Goal: Transaction & Acquisition: Purchase product/service

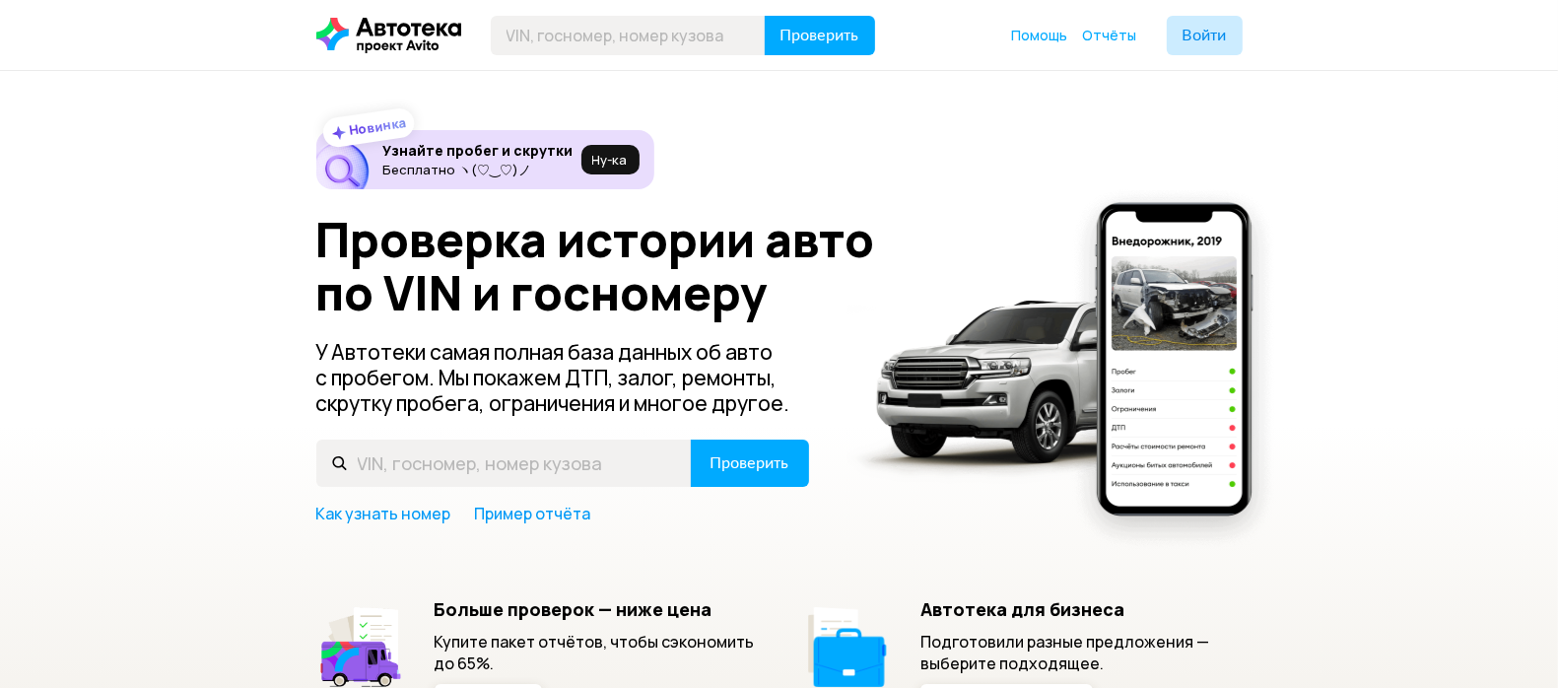
drag, startPoint x: 0, startPoint y: 0, endPoint x: 666, endPoint y: 560, distance: 870.0
click at [666, 560] on div "Новинка Узнайте пробег и скрутки Бесплатно ヽ(♡‿♡)ノ Ну‑ка Проверка истории авто …" at bounding box center [779, 422] width 926 height 585
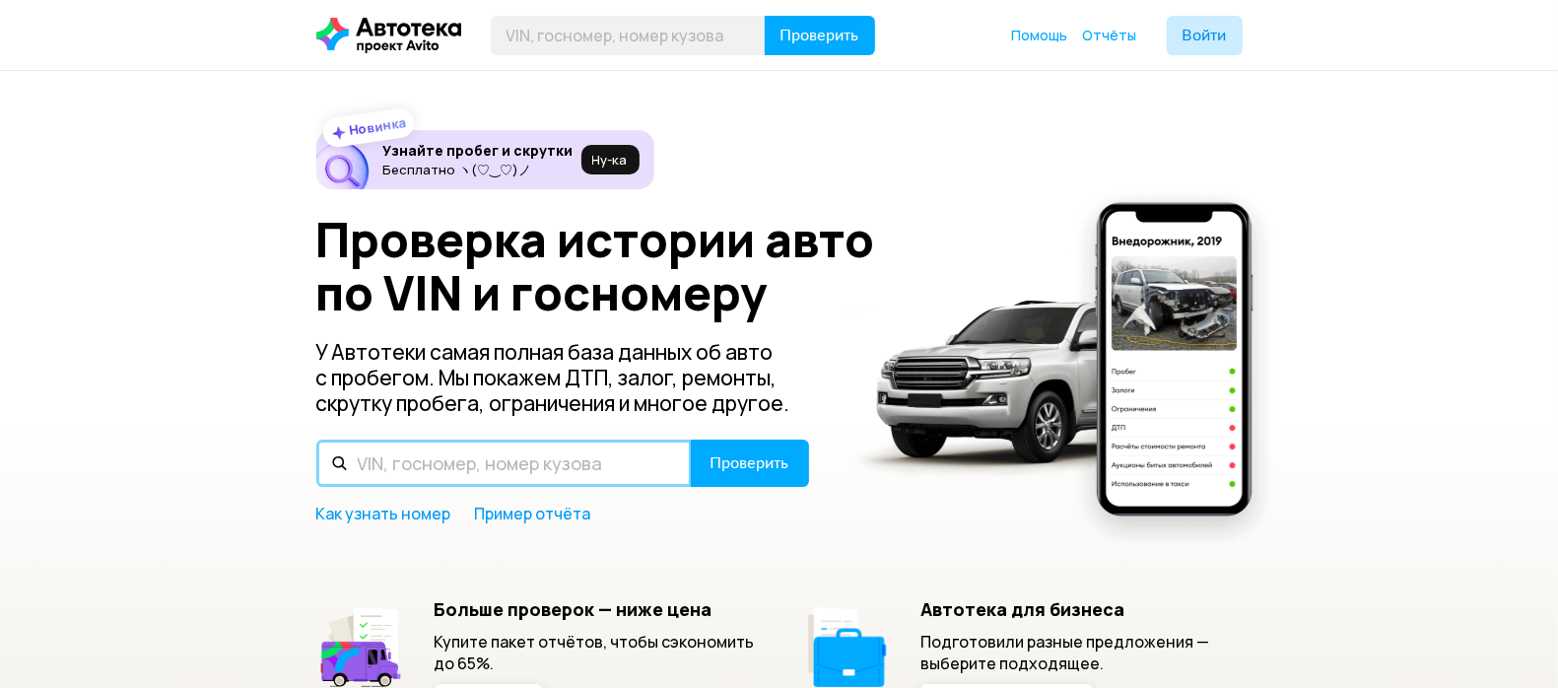
click at [503, 455] on input "text" at bounding box center [503, 462] width 375 height 47
paste input "[US_VEHICLE_IDENTIFICATION_NUMBER]"
type input "[US_VEHICLE_IDENTIFICATION_NUMBER]"
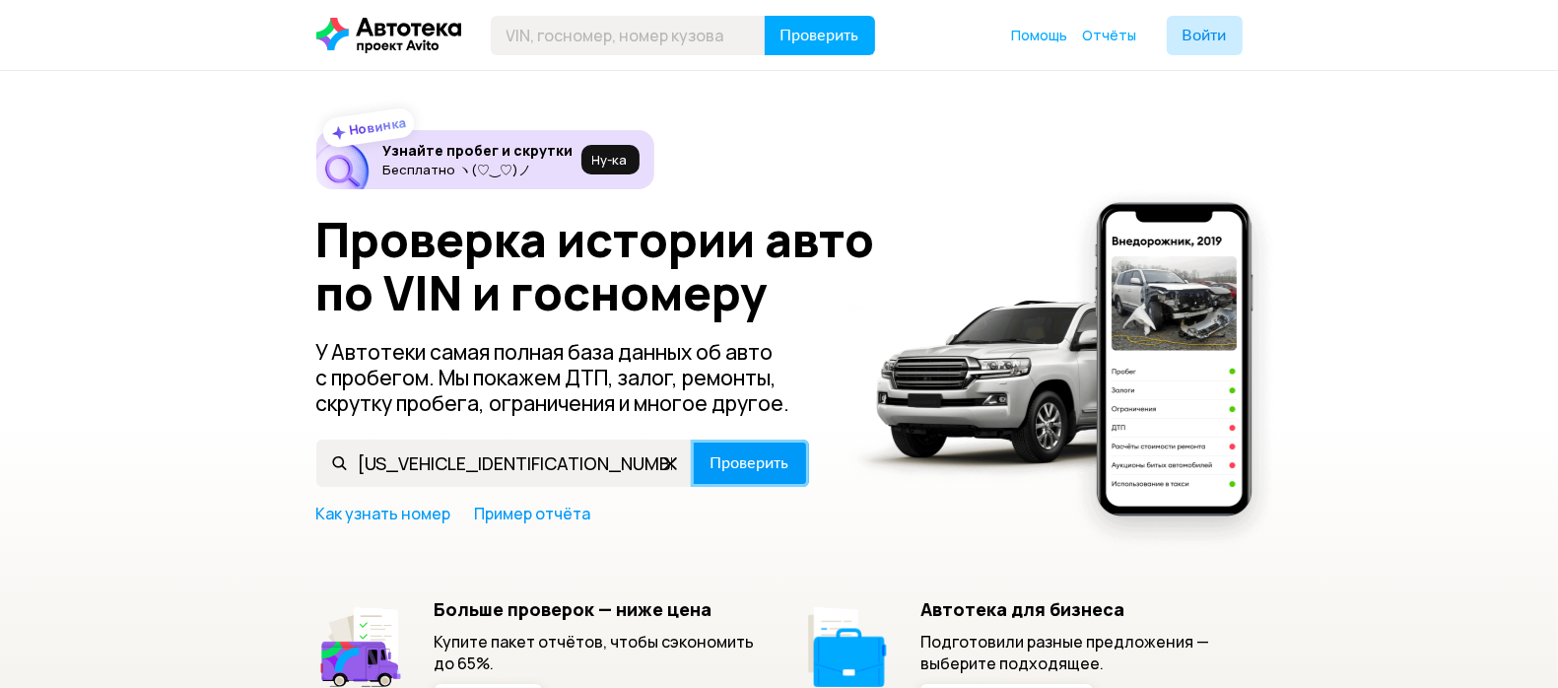
click at [757, 455] on span "Проверить" at bounding box center [749, 463] width 79 height 16
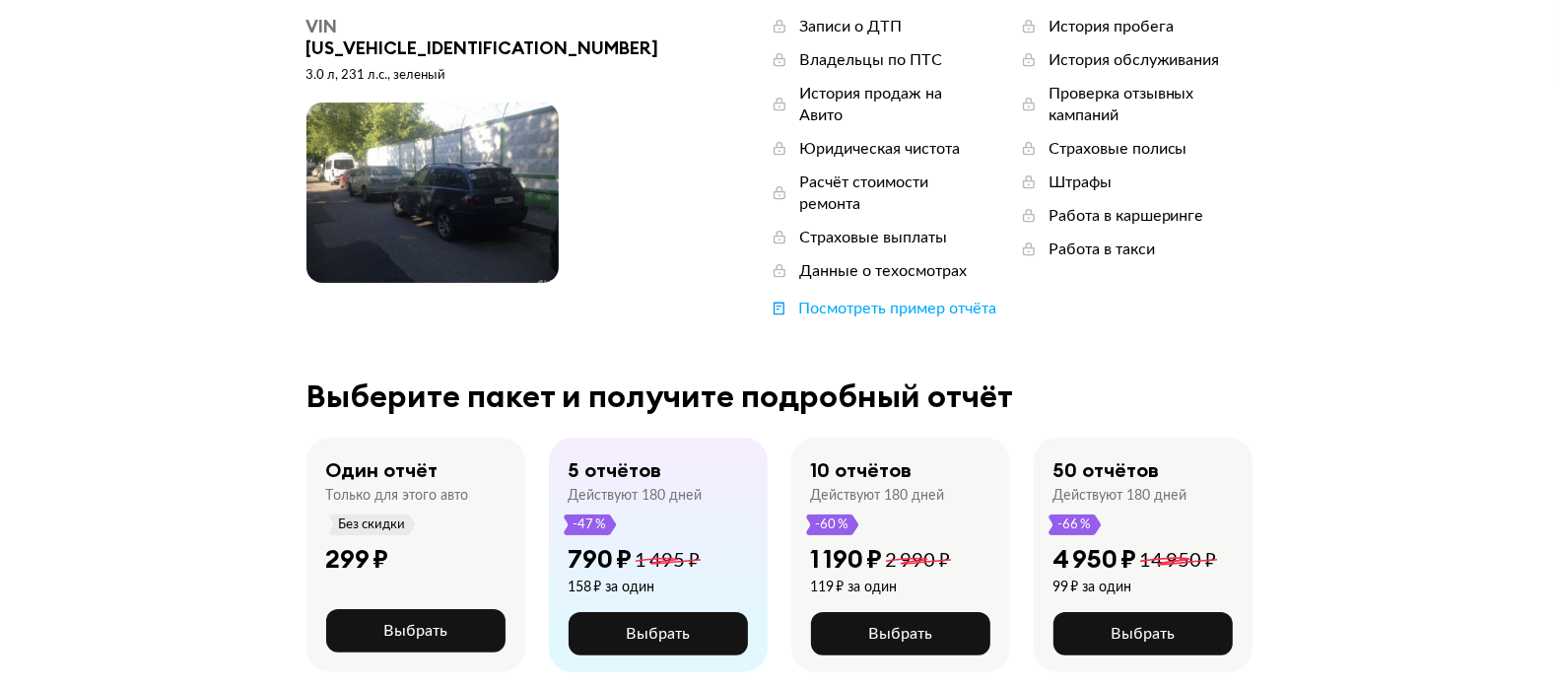
scroll to position [164, 0]
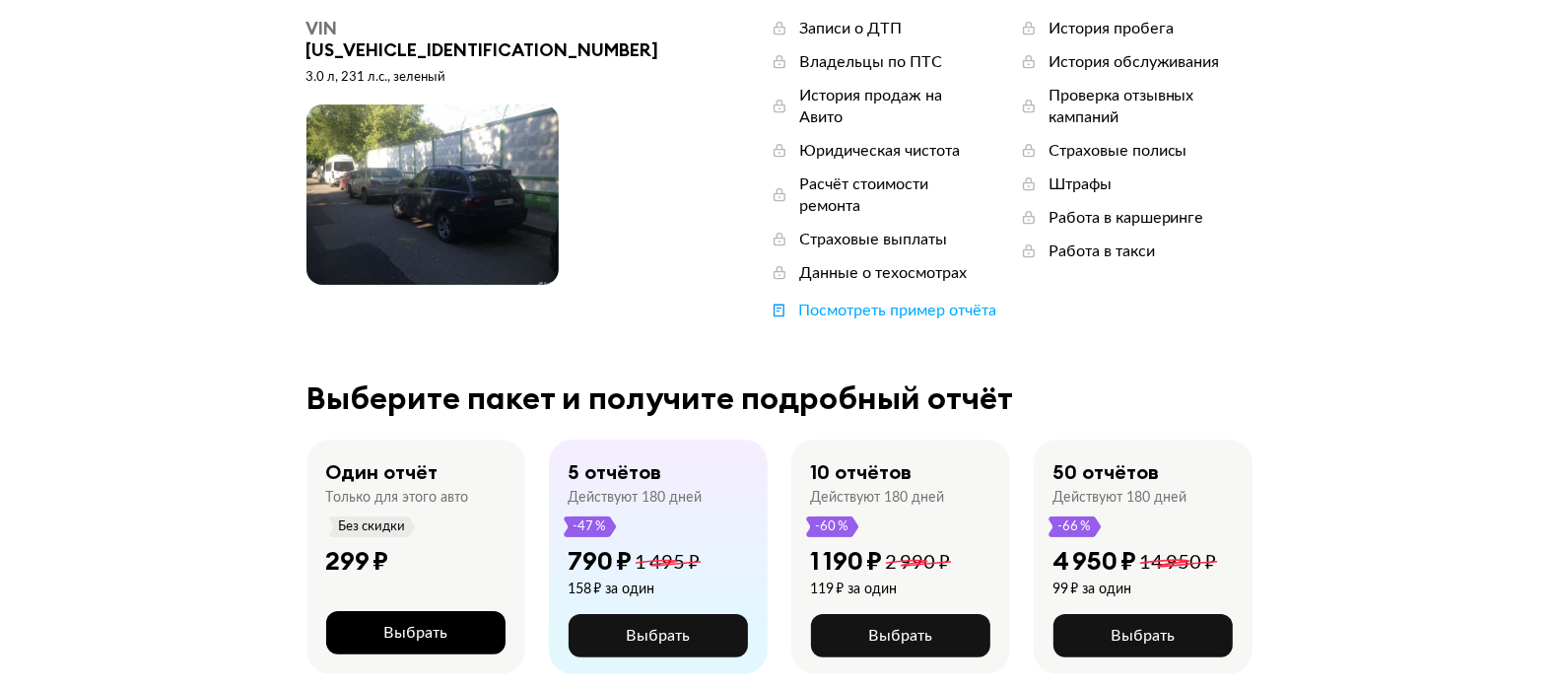
click at [460, 611] on button "Выбрать" at bounding box center [415, 632] width 179 height 43
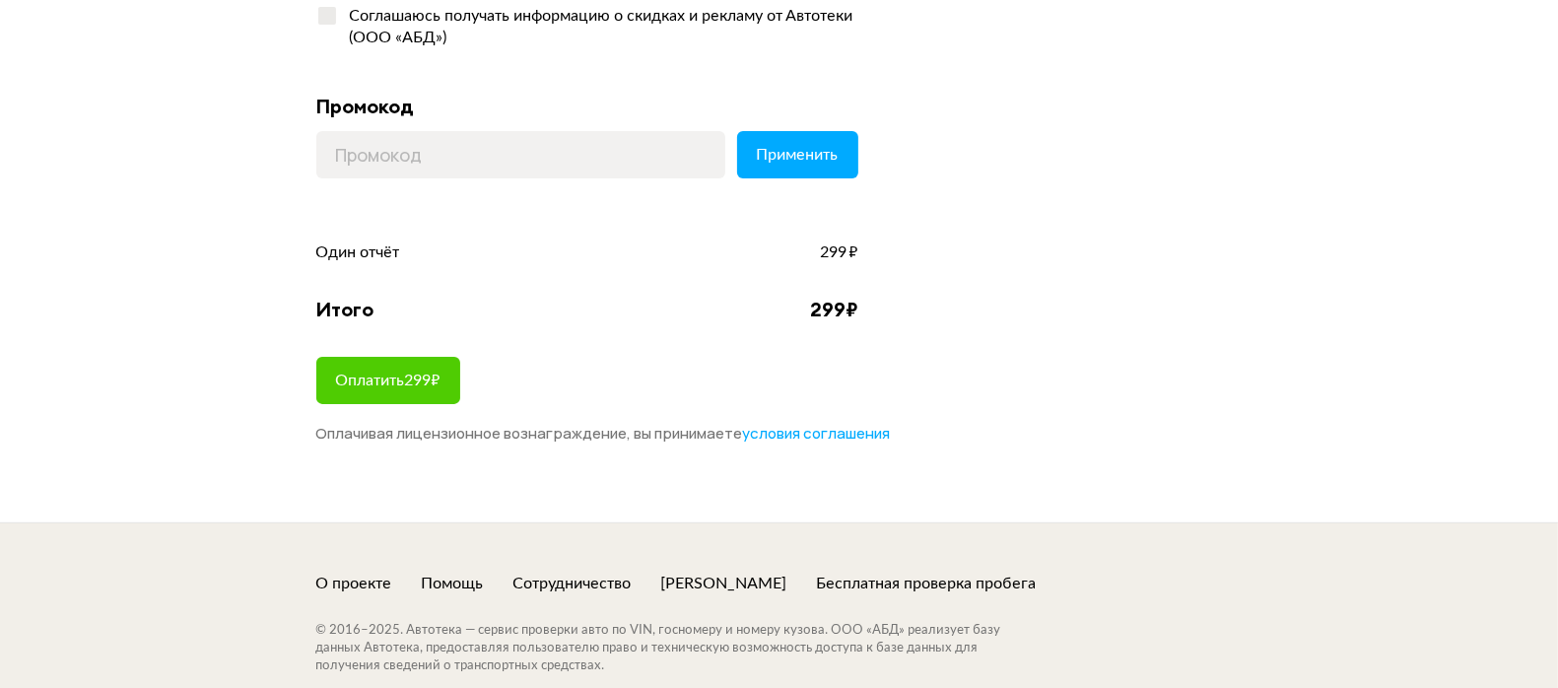
scroll to position [366, 0]
